Goal: Task Accomplishment & Management: Use online tool/utility

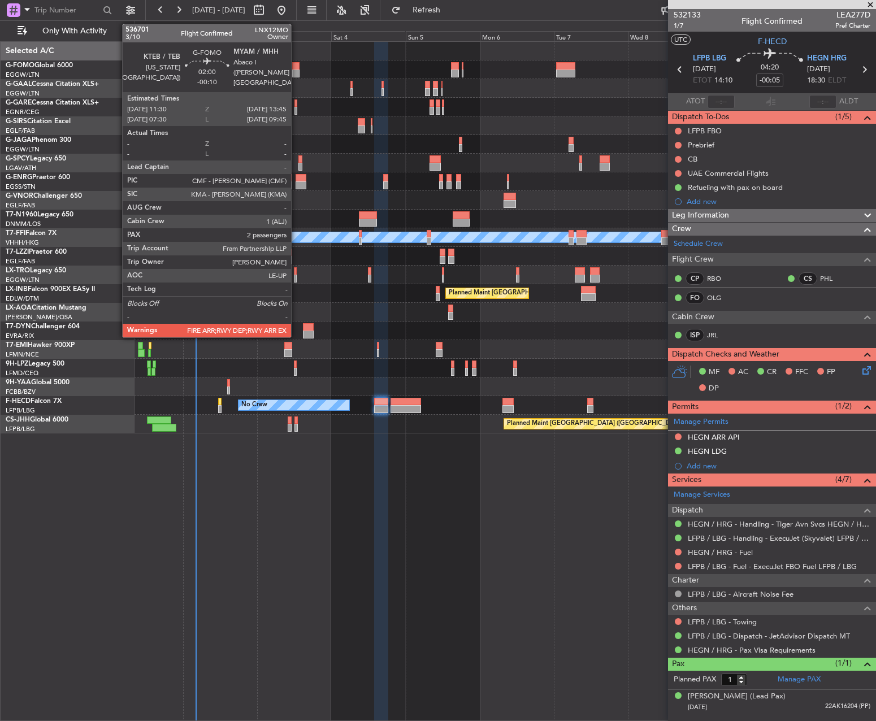
click at [296, 68] on div at bounding box center [295, 66] width 7 height 8
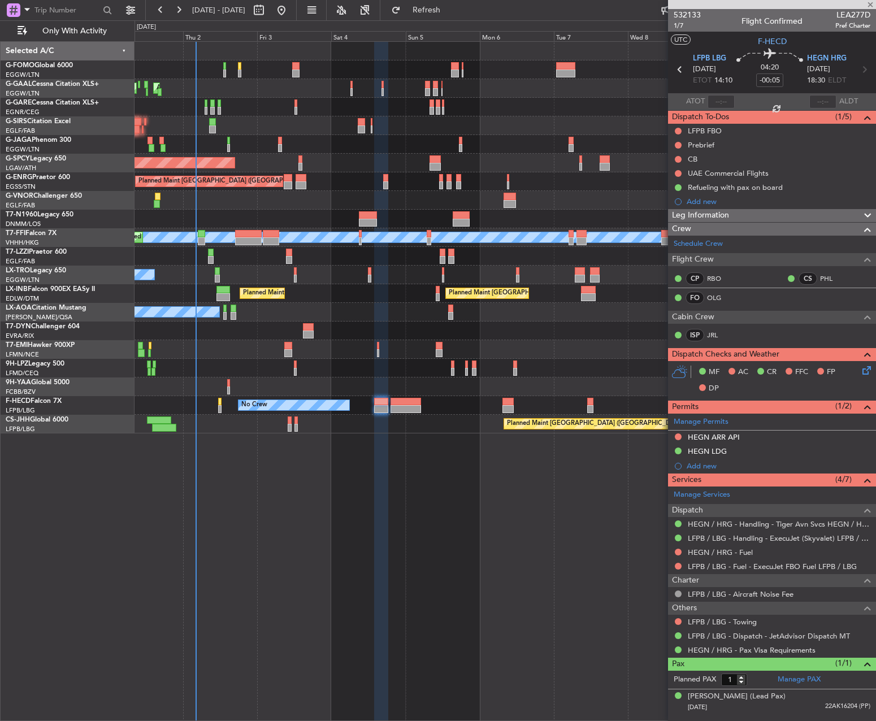
type input "-00:10"
type input "2"
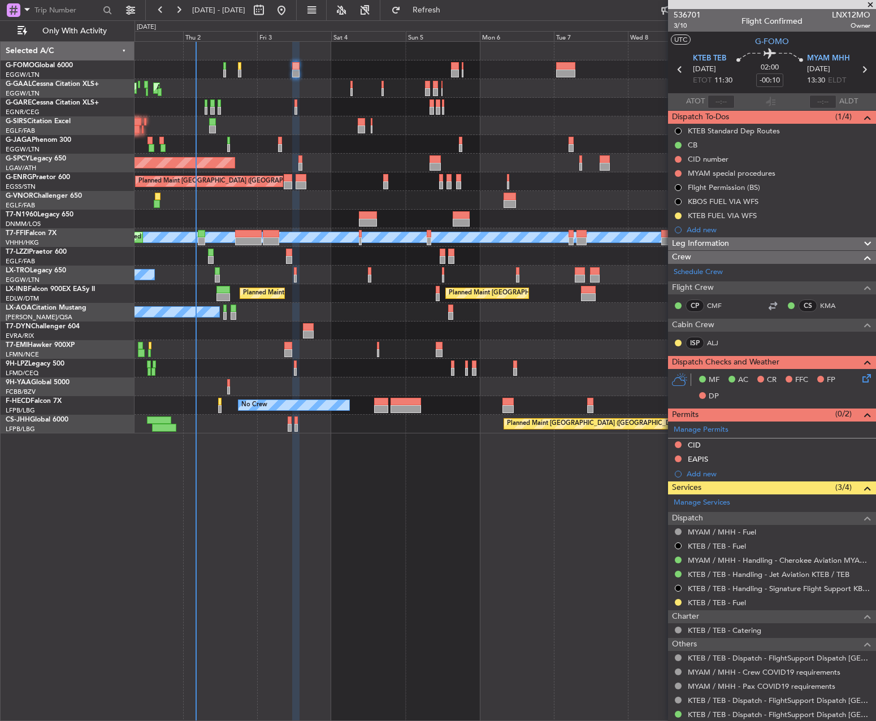
click at [293, 382] on div at bounding box center [504, 386] width 741 height 19
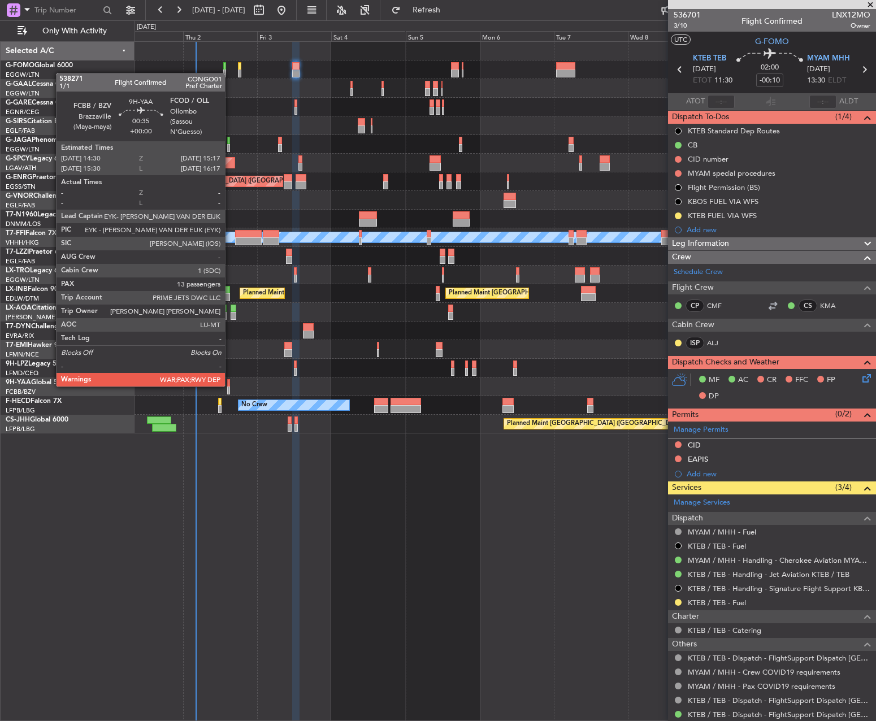
click at [230, 385] on div at bounding box center [228, 383] width 3 height 8
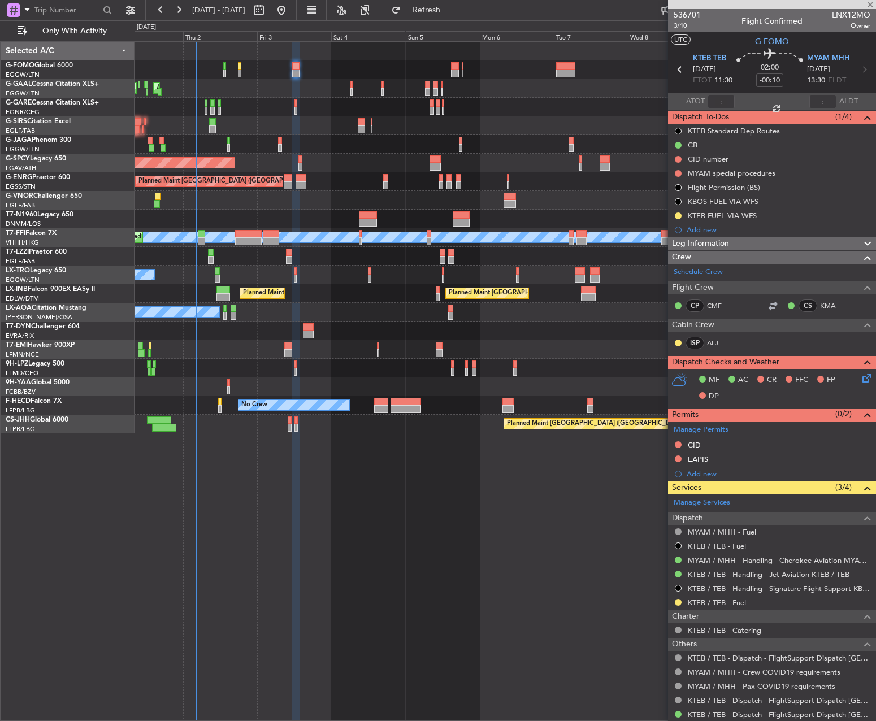
type input "13"
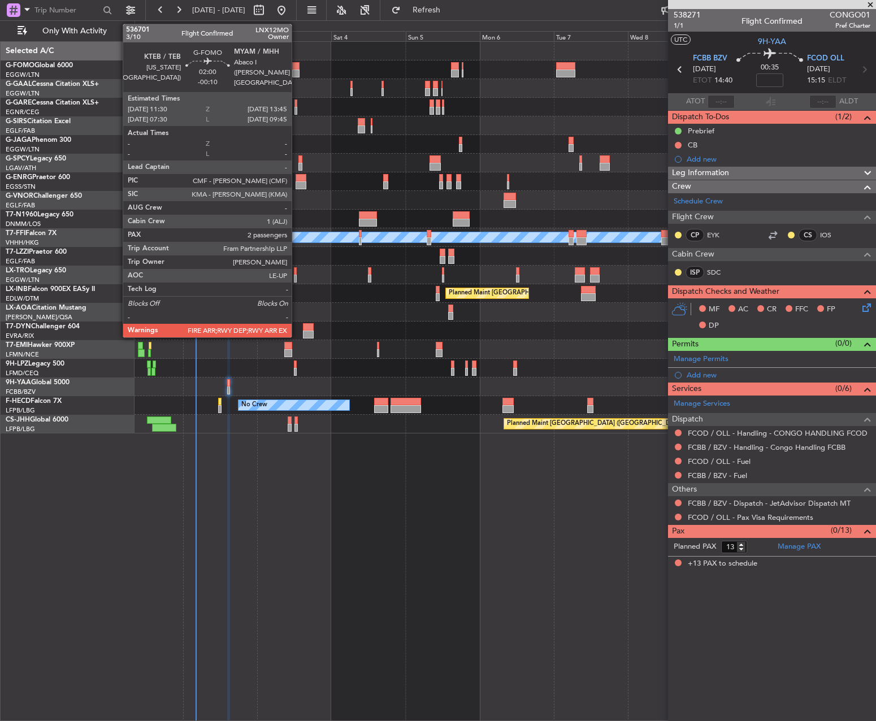
click at [297, 70] on div at bounding box center [295, 74] width 7 height 8
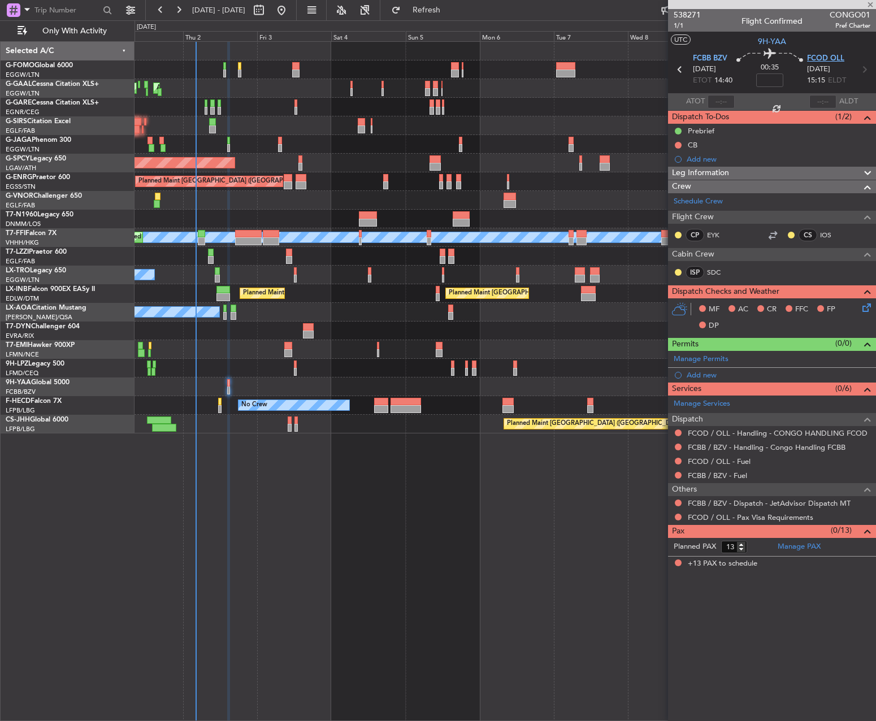
type input "-00:10"
type input "2"
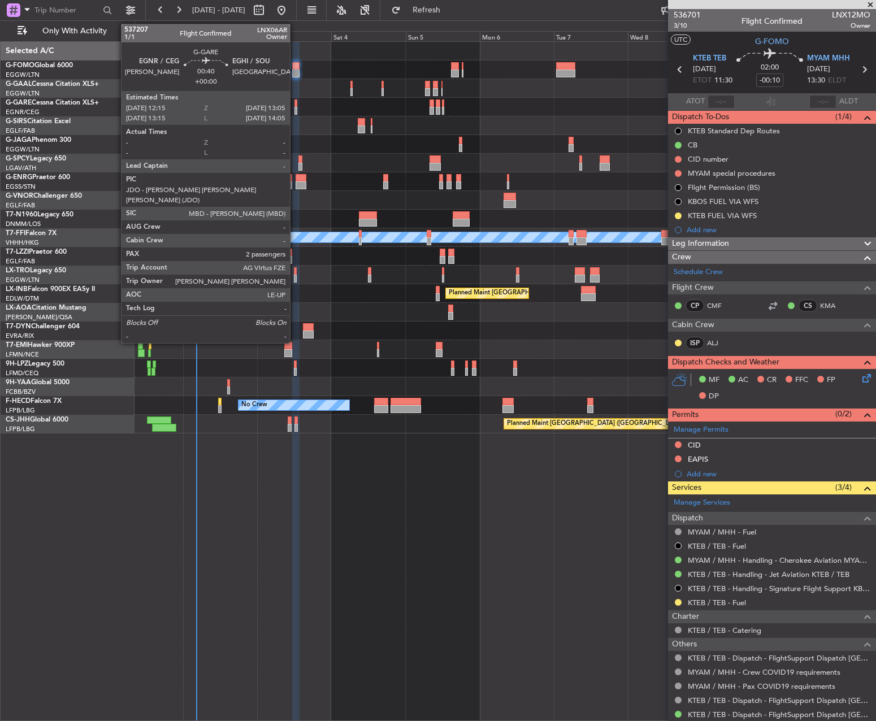
click at [295, 99] on div at bounding box center [295, 103] width 3 height 8
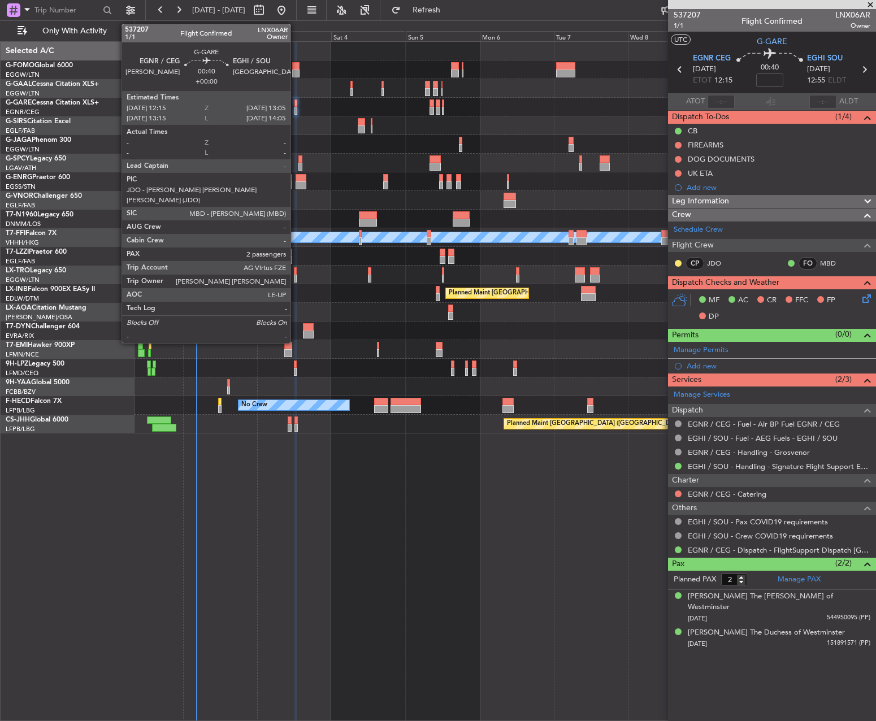
click at [296, 107] on div at bounding box center [295, 111] width 3 height 8
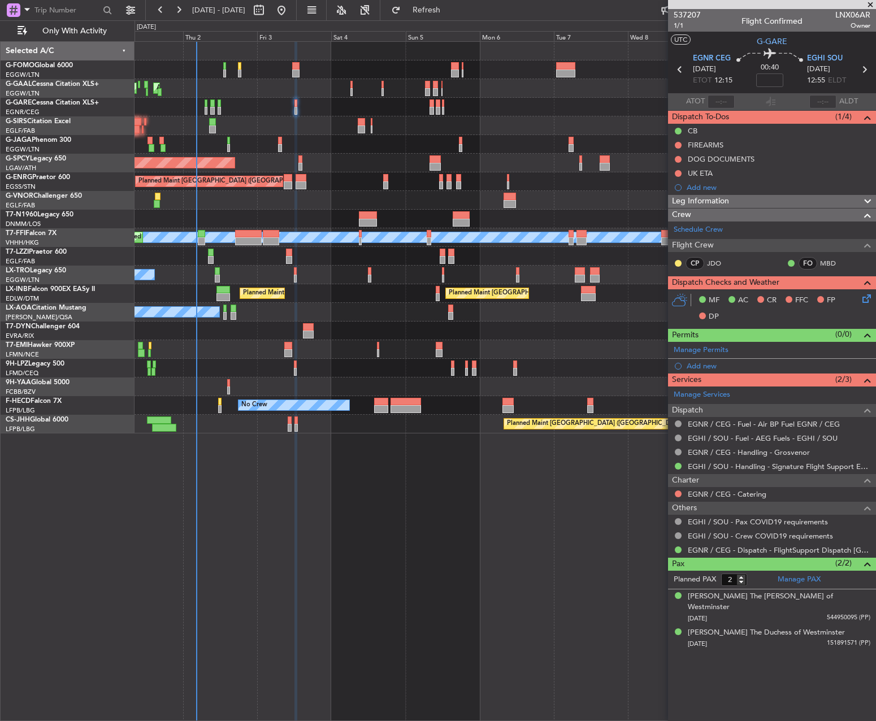
click at [722, 200] on span "Leg Information" at bounding box center [700, 201] width 57 height 13
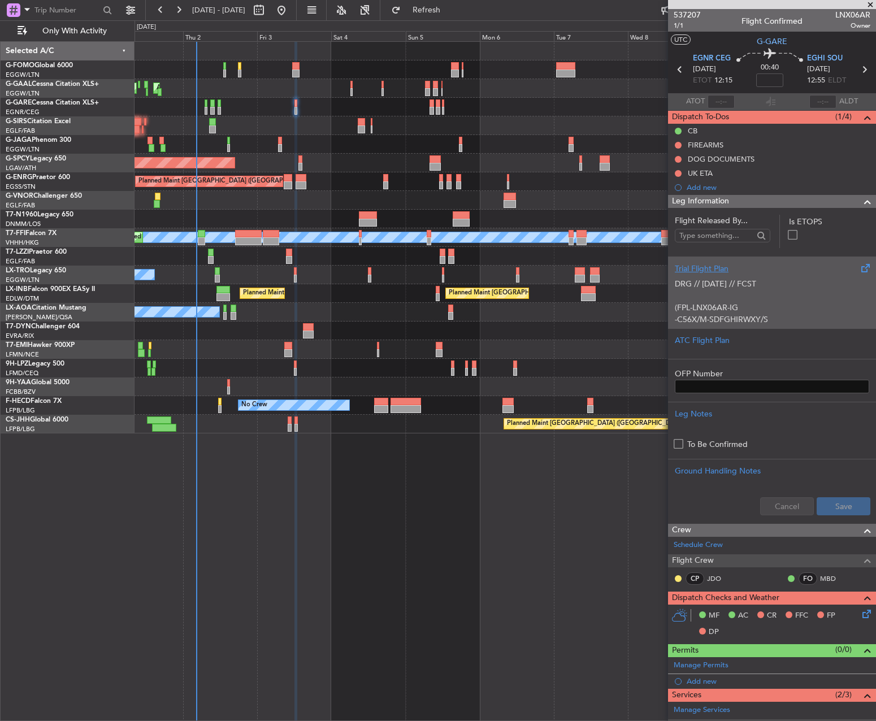
click at [744, 275] on div "DRG // [DATE] // FCST (FPL-LNX06AR-IG -C56X/M-SDFGHIRWXY/S -EGNR1215 -N0392F190…" at bounding box center [772, 299] width 194 height 48
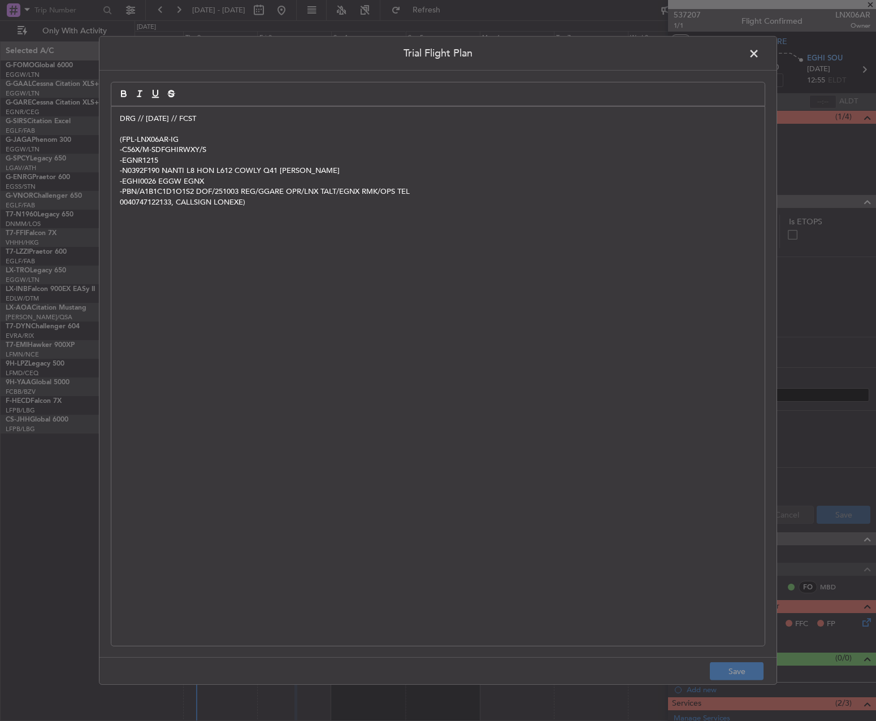
click at [759, 61] on span at bounding box center [759, 56] width 0 height 23
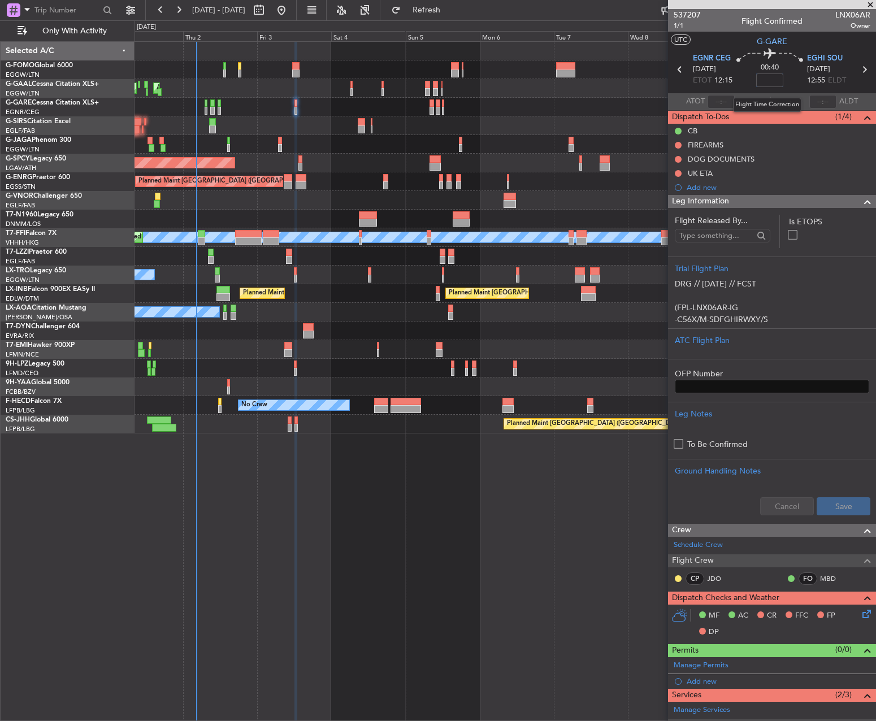
click at [767, 83] on input at bounding box center [769, 80] width 27 height 14
type input "-00:15"
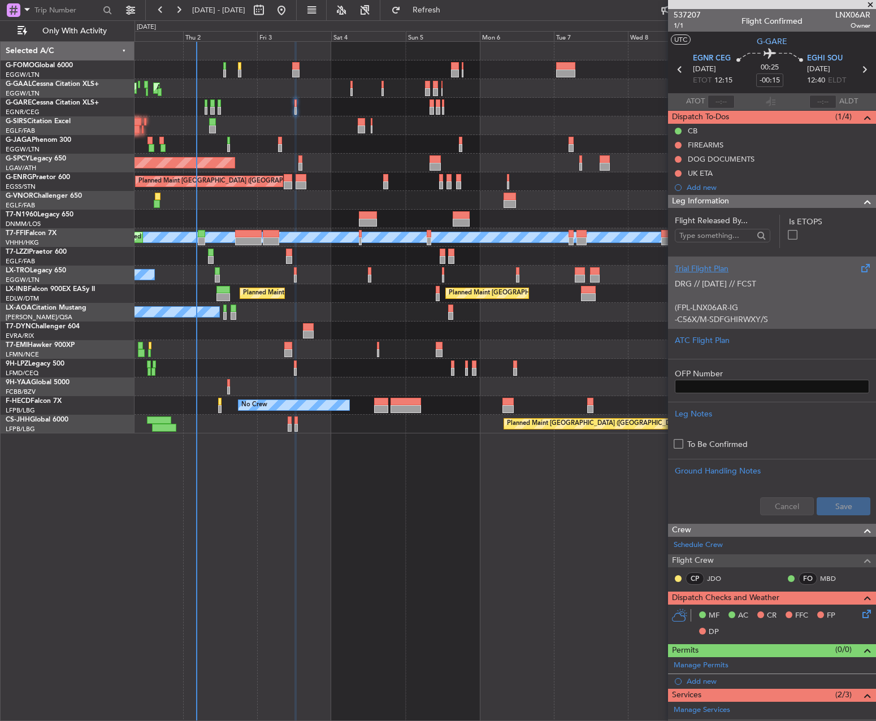
click at [726, 291] on p at bounding box center [772, 296] width 194 height 12
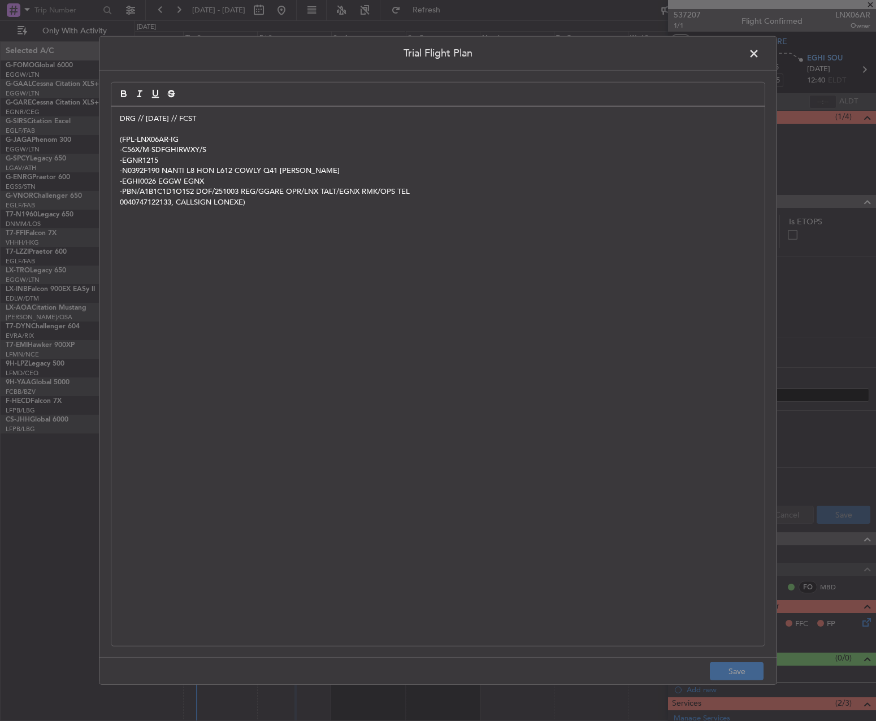
click at [123, 115] on p "DRG // [DATE] // FCST" at bounding box center [438, 119] width 636 height 10
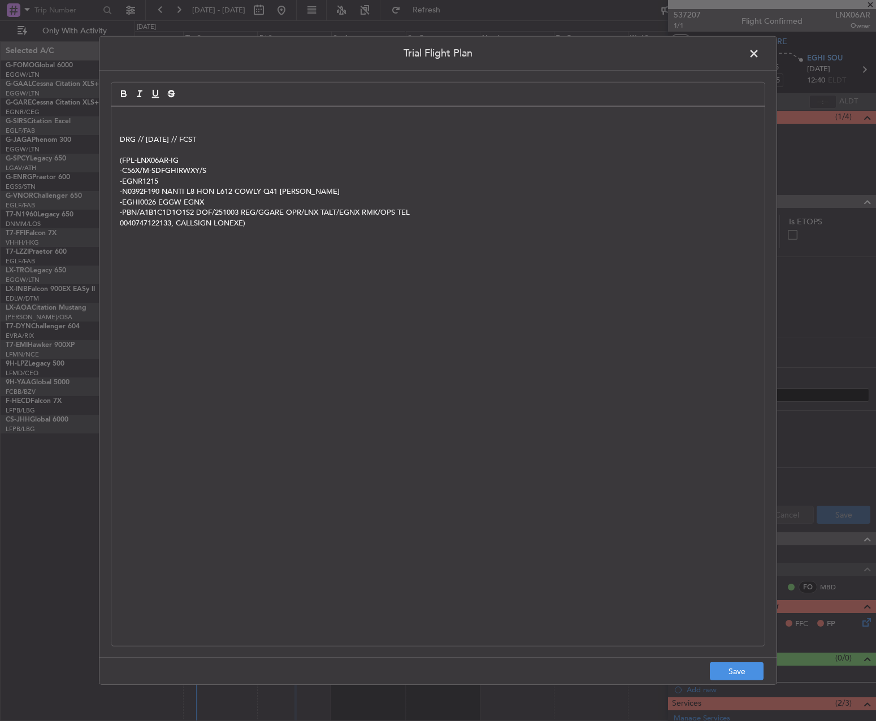
click at [149, 114] on p at bounding box center [438, 119] width 636 height 10
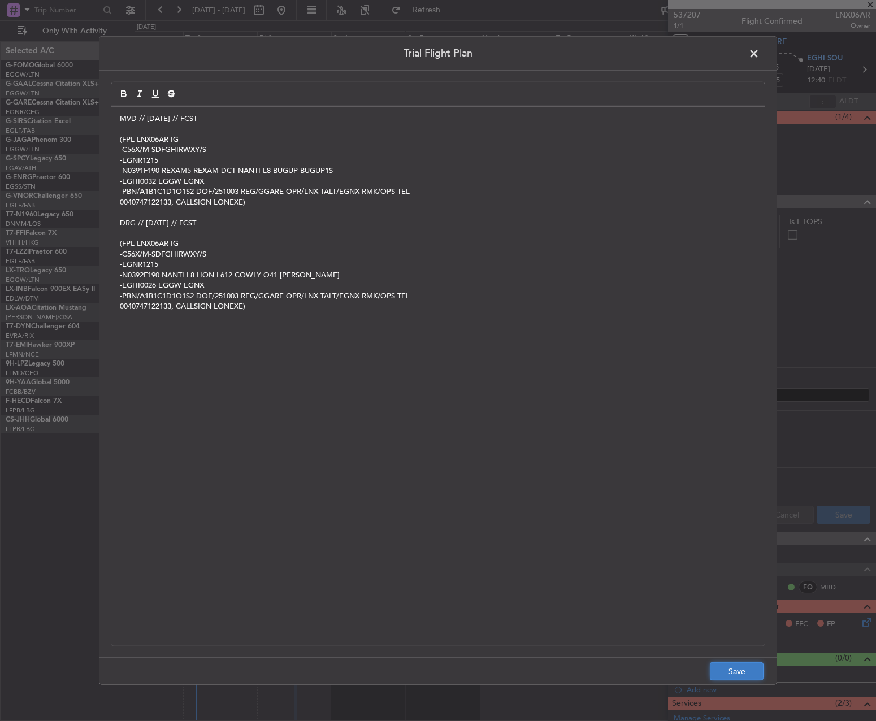
click at [741, 674] on button "Save" at bounding box center [737, 671] width 54 height 18
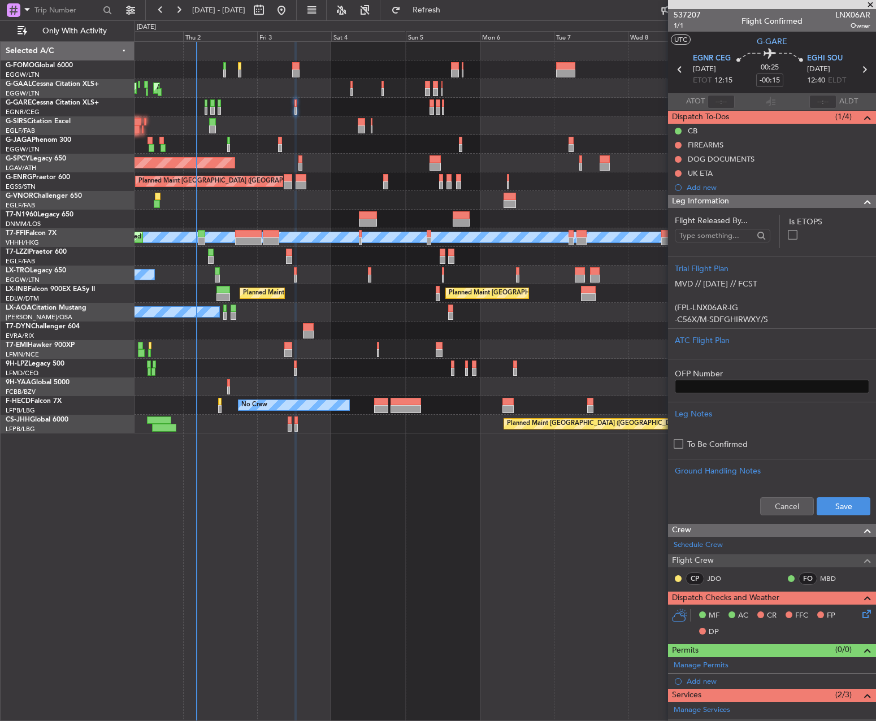
click at [776, 87] on nimbus-time-variation "-00:15" at bounding box center [769, 82] width 27 height 18
click at [770, 79] on input "-00:15" at bounding box center [769, 80] width 27 height 14
click at [773, 79] on input "-00:15" at bounding box center [769, 80] width 27 height 14
type input "-00:10"
click at [791, 92] on section "EGNR CEG [DATE] ETOT 12:15 00:25 -00:10 EGHI SOU [DATE] 12:40 ELDT" at bounding box center [772, 71] width 208 height 45
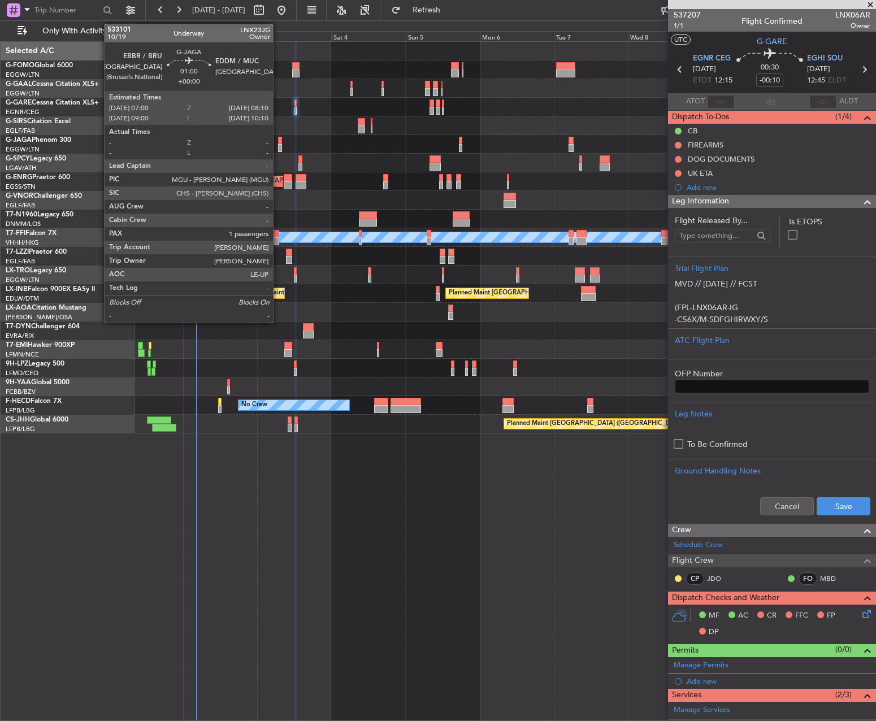
click at [278, 143] on div at bounding box center [280, 141] width 4 height 8
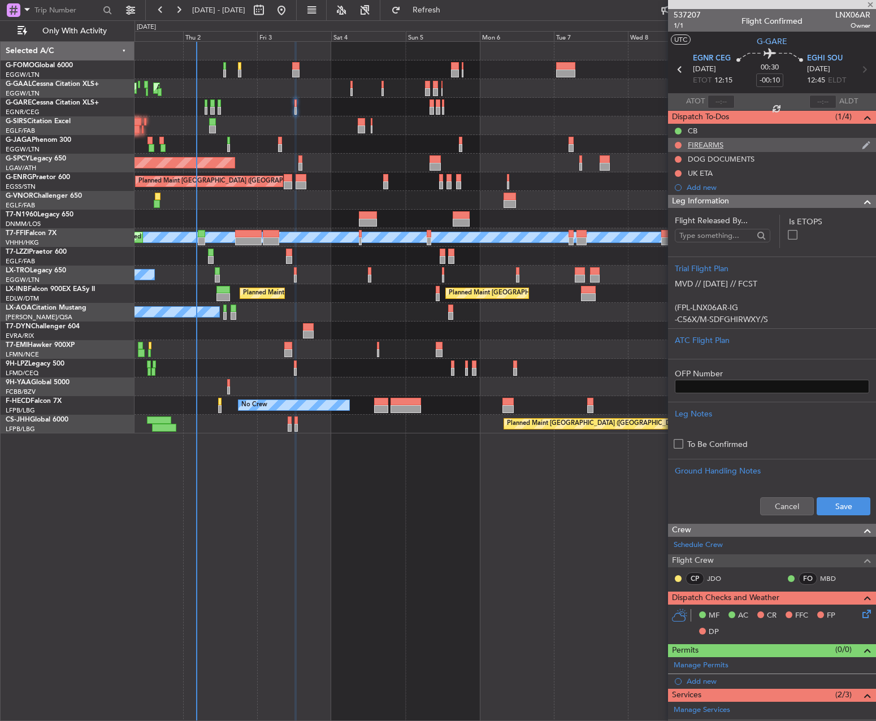
type input "1"
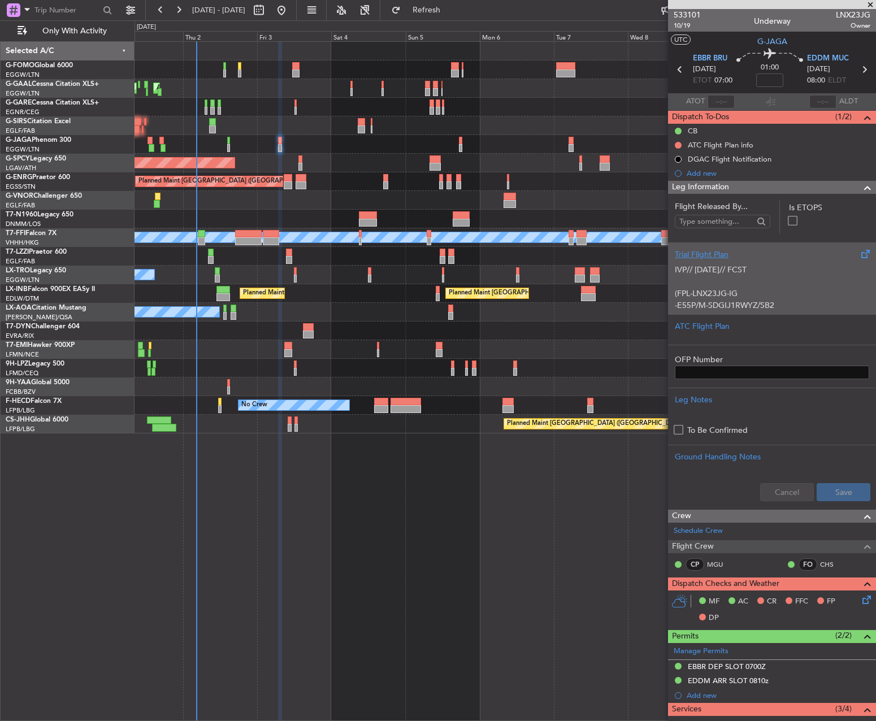
click at [727, 264] on p "IVP// [DATE]// FCST" at bounding box center [772, 270] width 194 height 12
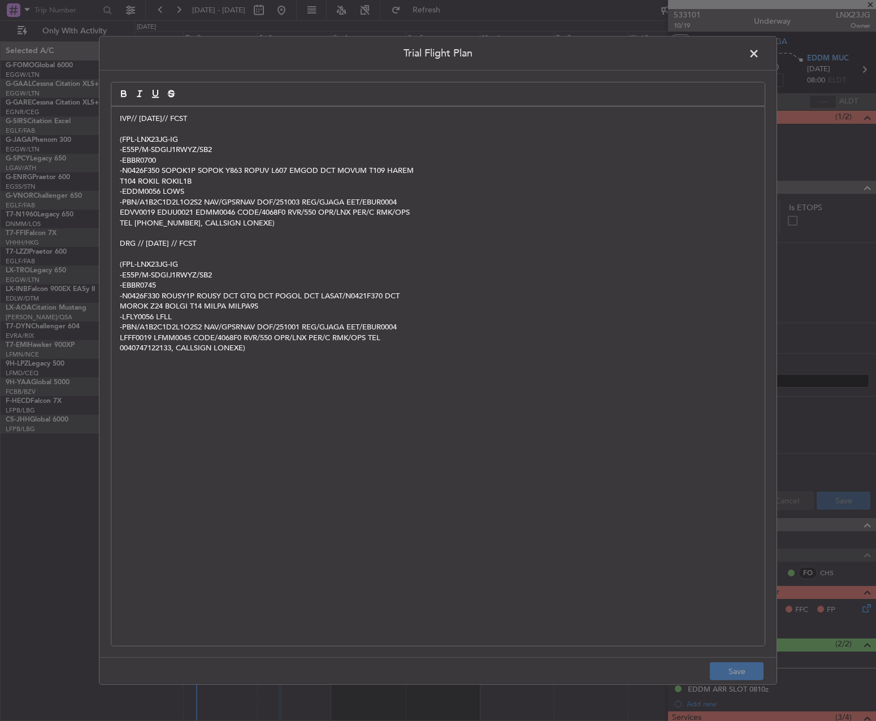
click at [759, 55] on span at bounding box center [759, 56] width 0 height 23
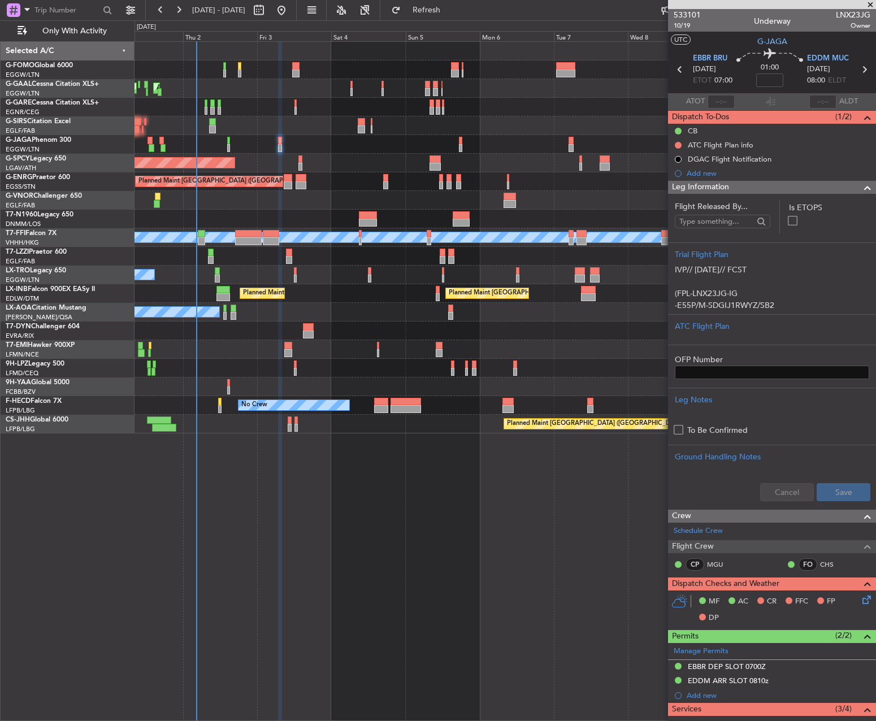
click at [768, 87] on mat-tooltip-component "Flight Time" at bounding box center [767, 88] width 52 height 30
click at [766, 82] on div "Flight Time" at bounding box center [767, 88] width 36 height 14
click at [767, 80] on input at bounding box center [769, 80] width 27 height 14
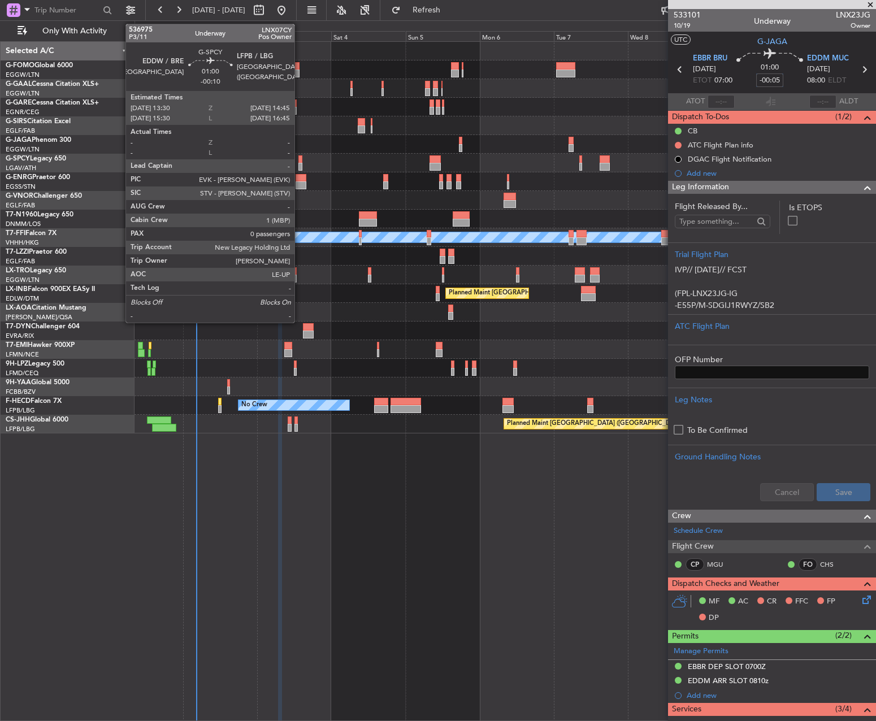
click at [299, 155] on div at bounding box center [300, 159] width 4 height 8
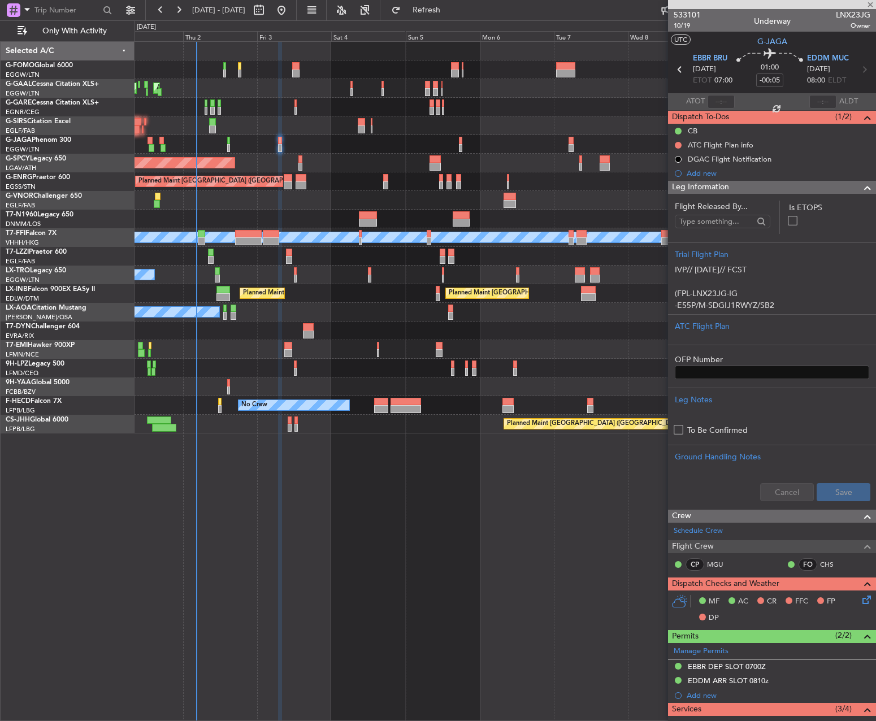
type input "-00:10"
type input "0"
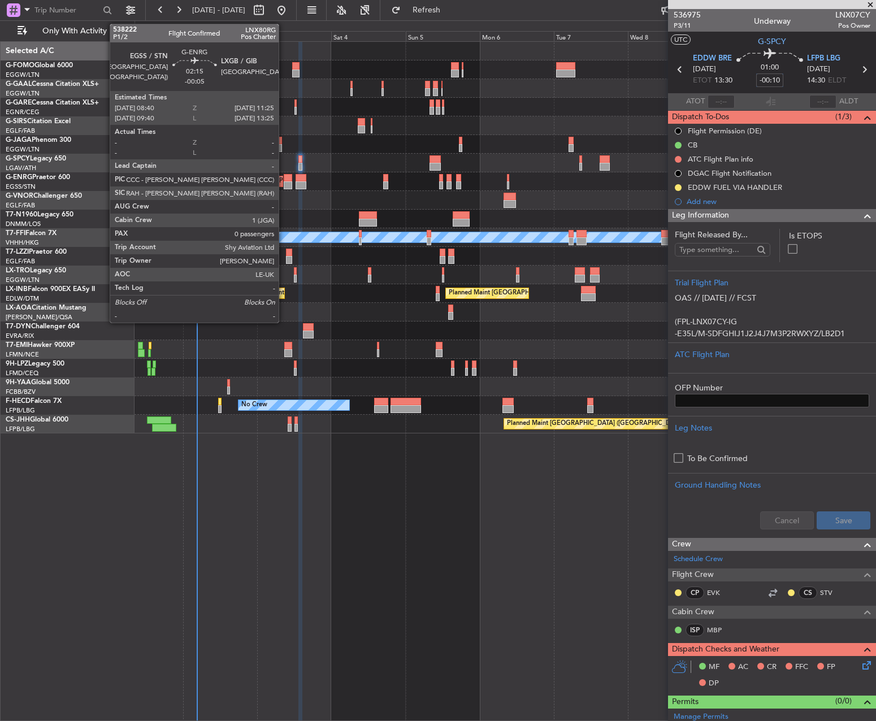
click at [284, 178] on div at bounding box center [288, 178] width 9 height 8
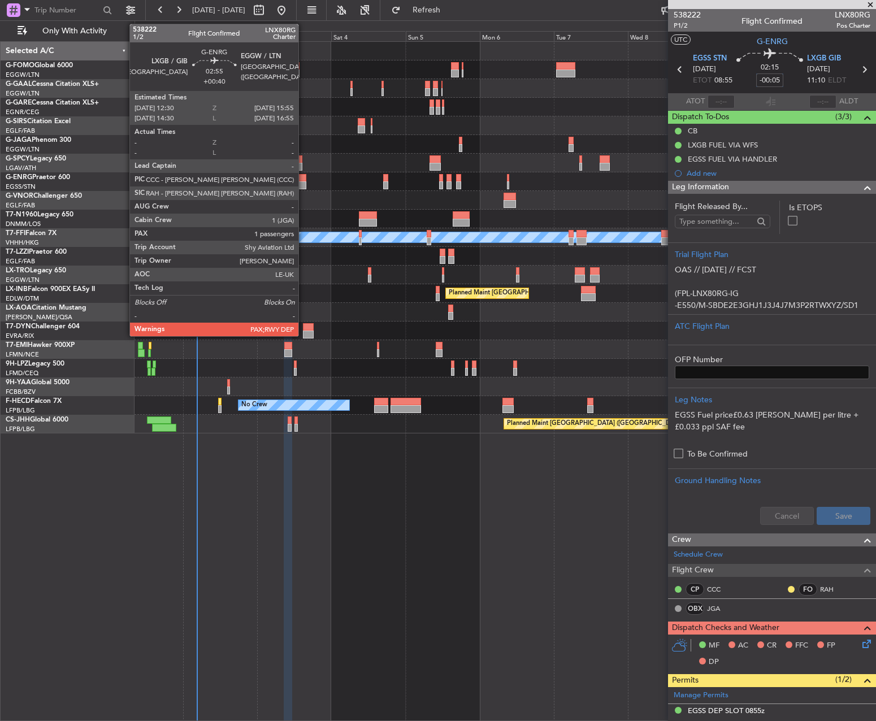
click at [303, 182] on div at bounding box center [301, 185] width 11 height 8
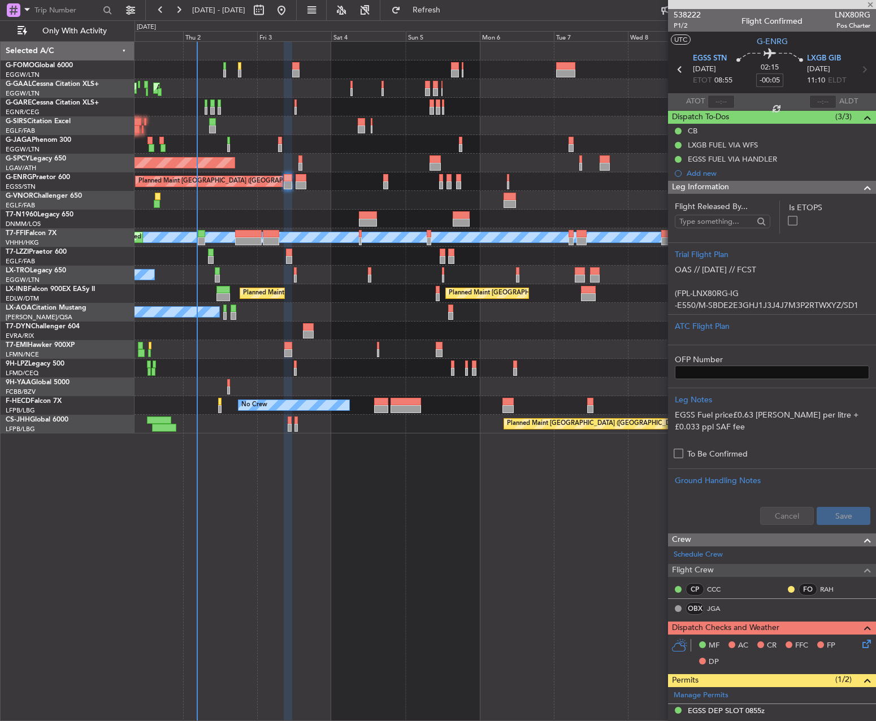
type input "+00:40"
type input "4"
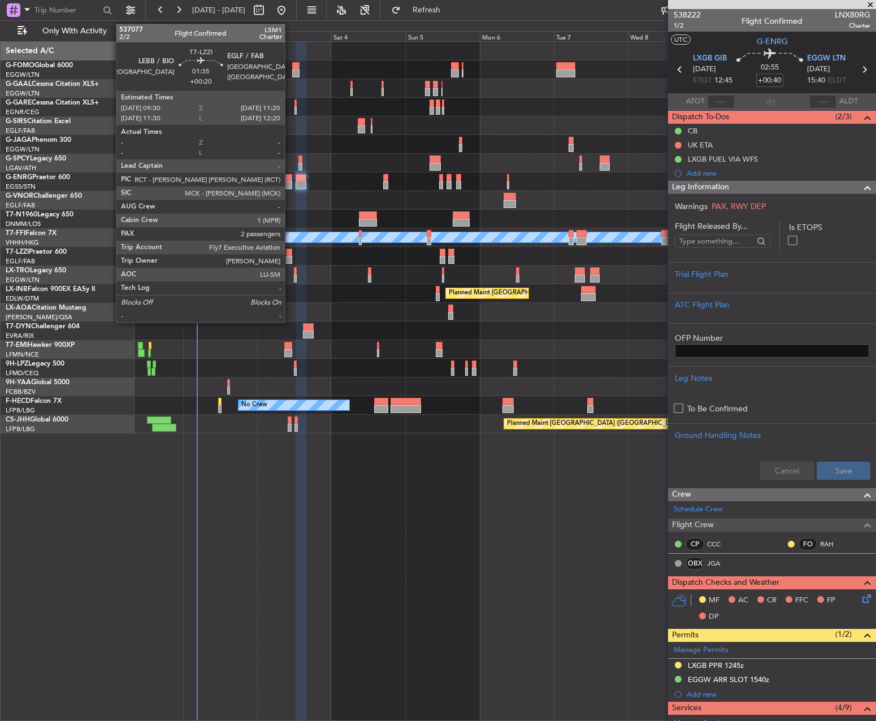
click at [288, 254] on div at bounding box center [289, 253] width 6 height 8
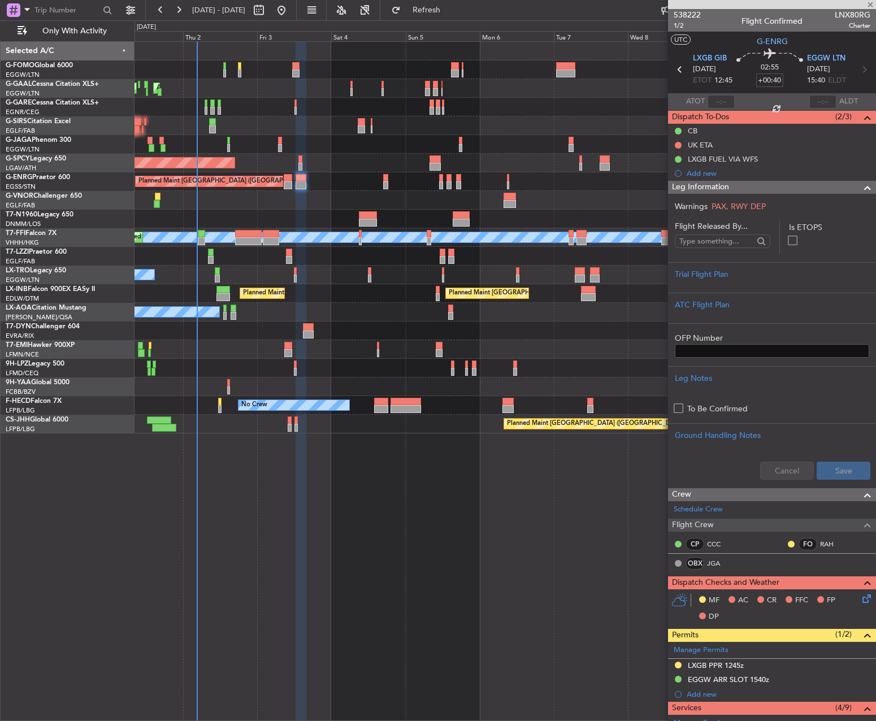
type input "+00:20"
type input "2"
